Goal: Information Seeking & Learning: Learn about a topic

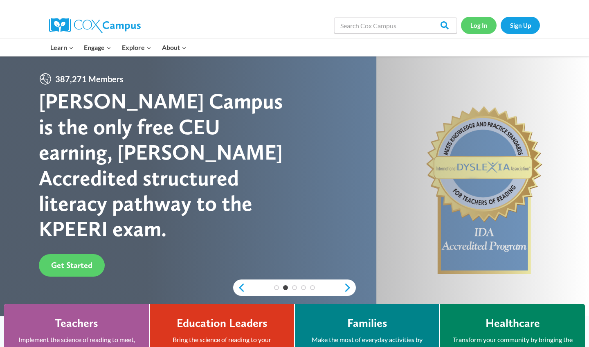
click at [482, 23] on link "Log In" at bounding box center [479, 25] width 36 height 17
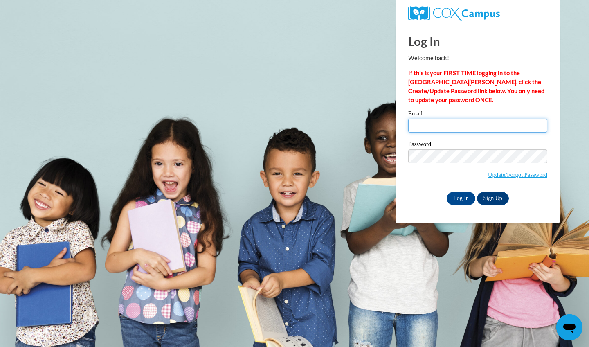
type input "emilyvonderau@gmail.com"
click at [464, 196] on input "Log In" at bounding box center [461, 198] width 29 height 13
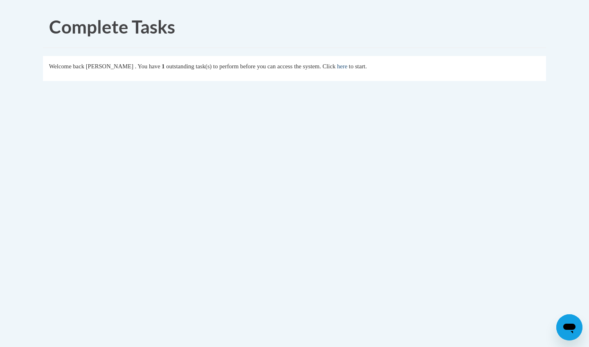
click at [347, 68] on link "here" at bounding box center [342, 66] width 10 height 7
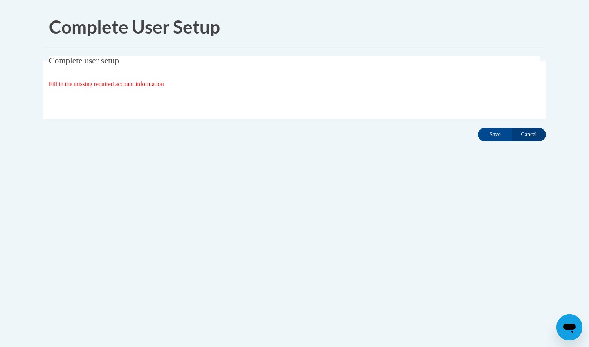
click at [528, 133] on input "Cancel" at bounding box center [529, 134] width 34 height 13
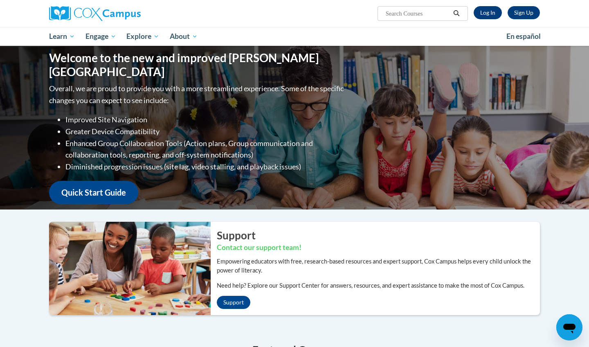
click at [494, 12] on link "Log In" at bounding box center [488, 12] width 28 height 13
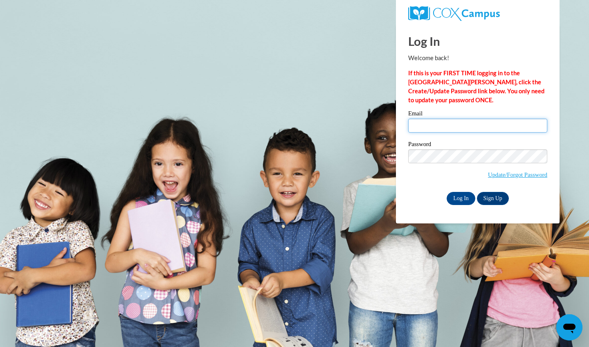
type input "[EMAIL_ADDRESS][DOMAIN_NAME]"
click at [460, 198] on input "Log In" at bounding box center [461, 198] width 29 height 13
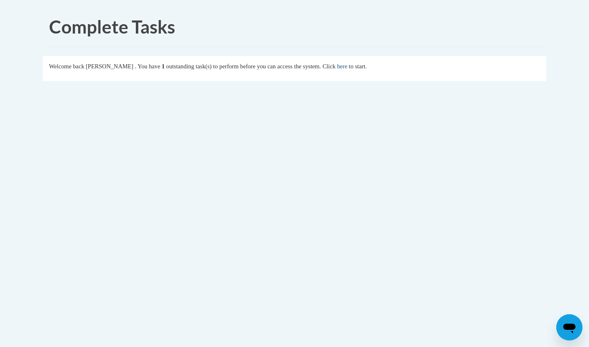
click at [347, 68] on link "here" at bounding box center [342, 66] width 10 height 7
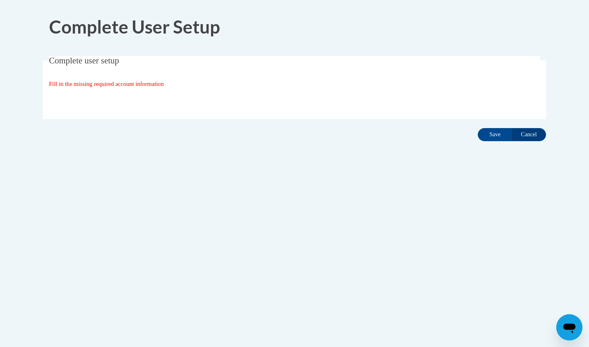
click at [109, 91] on fieldset "Complete user setup Fill in the missing required account information User Profi…" at bounding box center [294, 87] width 503 height 63
click at [130, 94] on div "Organization State and County | Estado y Condado de la organización Select Stat…" at bounding box center [294, 100] width 491 height 16
click at [489, 135] on input "Save" at bounding box center [495, 134] width 34 height 13
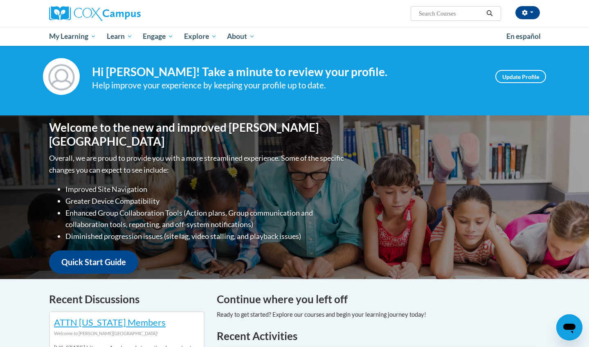
scroll to position [9, 0]
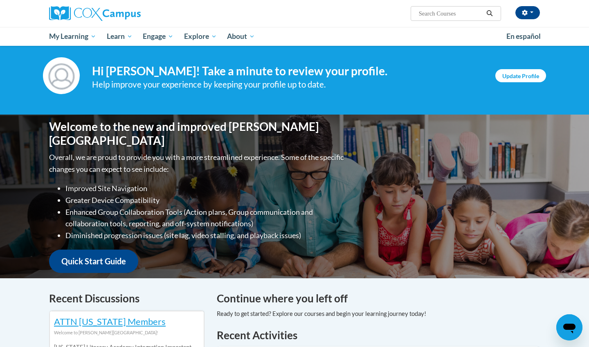
click at [523, 75] on link "Update Profile" at bounding box center [521, 75] width 51 height 13
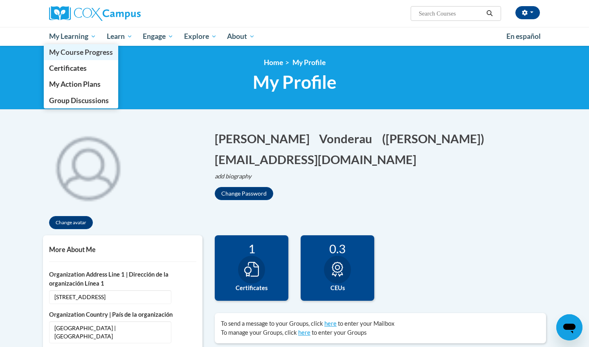
click at [66, 59] on link "My Course Progress" at bounding box center [81, 52] width 74 height 16
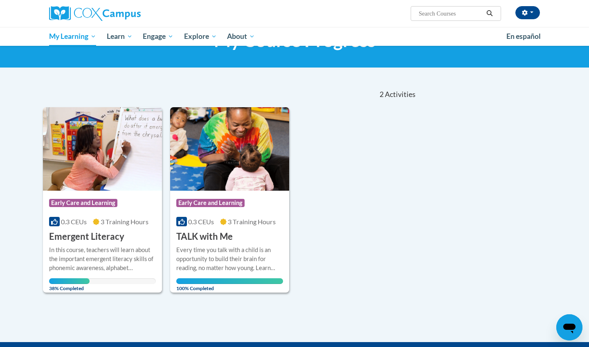
scroll to position [45, 0]
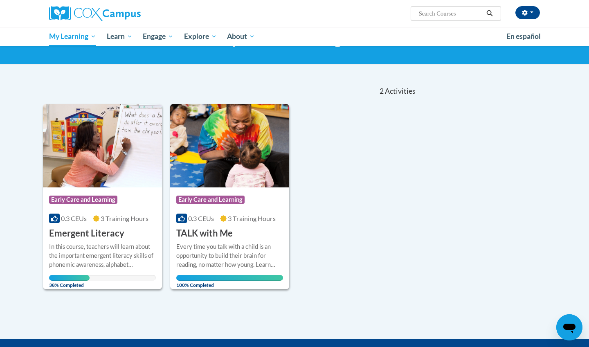
click at [105, 230] on h3 "Emergent Literacy" at bounding box center [86, 233] width 75 height 13
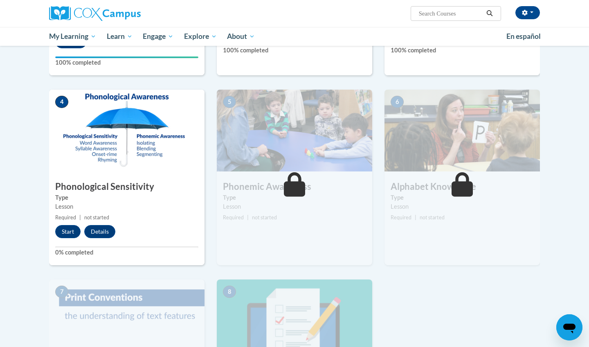
scroll to position [332, 0]
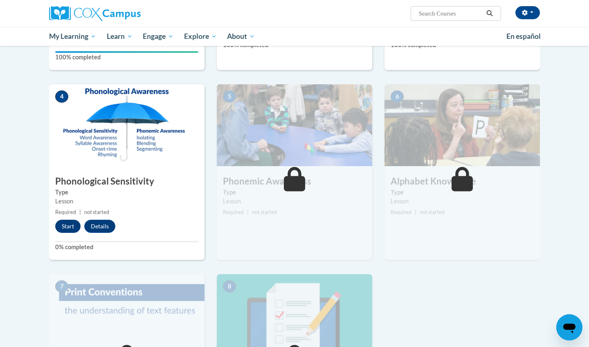
click at [71, 224] on button "Start" at bounding box center [67, 226] width 25 height 13
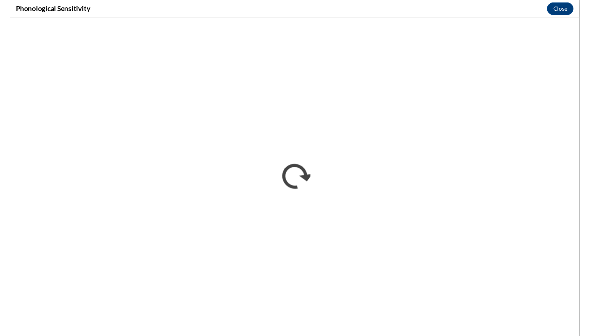
scroll to position [0, 0]
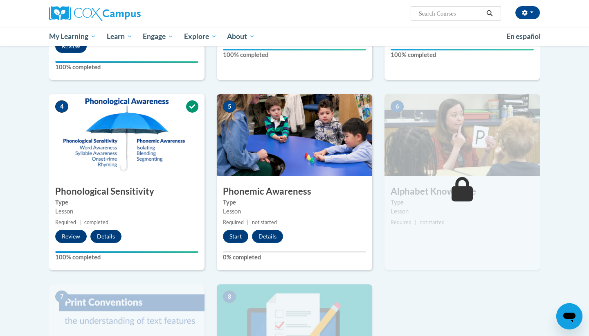
scroll to position [324, 0]
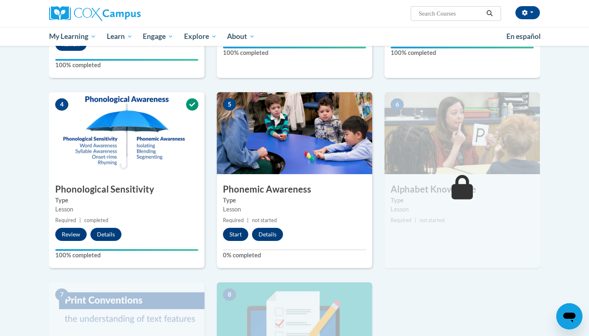
click at [232, 230] on button "Start" at bounding box center [235, 234] width 25 height 13
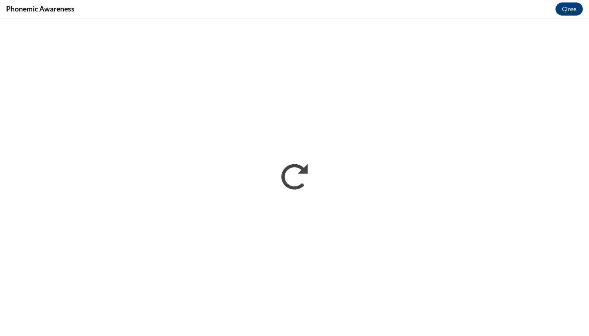
scroll to position [0, 0]
click at [575, 10] on button "Close" at bounding box center [569, 8] width 27 height 13
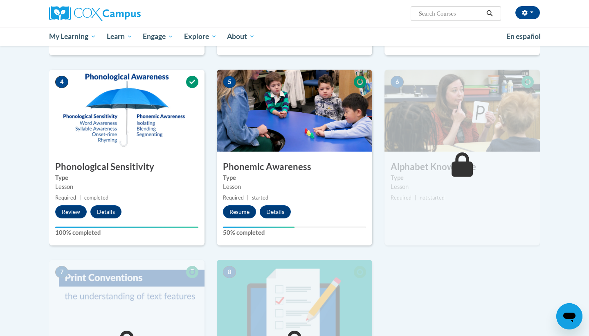
scroll to position [348, 0]
